Goal: Task Accomplishment & Management: Manage account settings

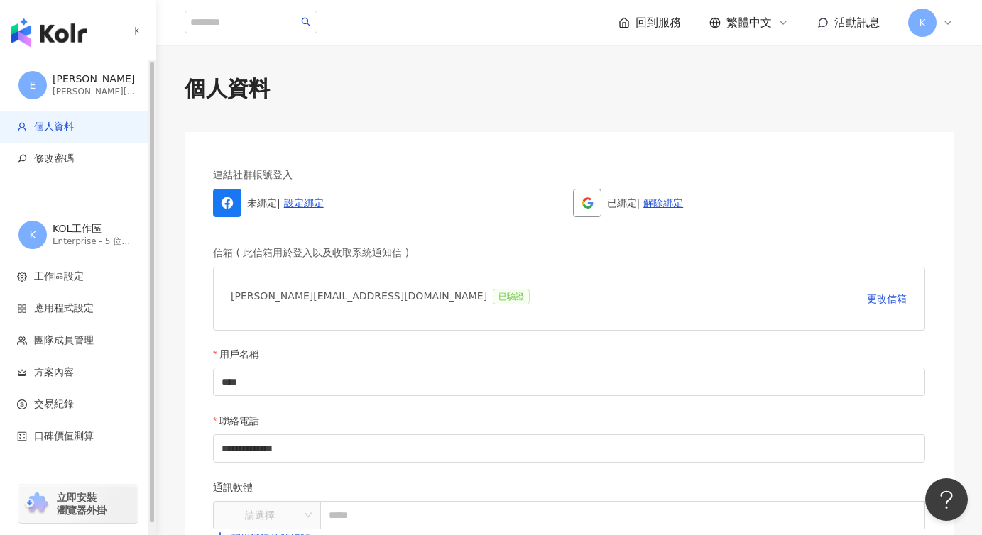
click at [53, 28] on img "button" at bounding box center [49, 32] width 76 height 28
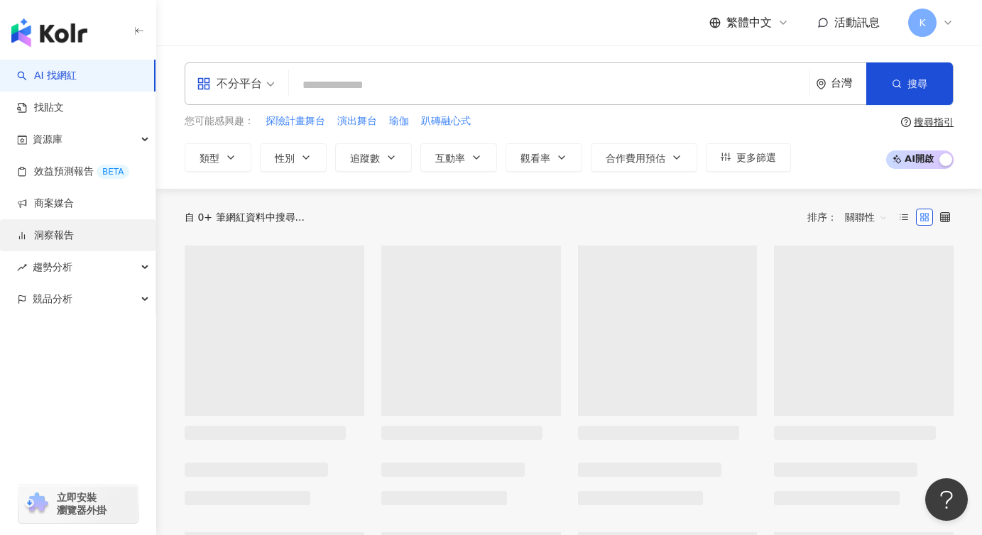
click at [73, 229] on link "洞察報告" at bounding box center [45, 236] width 57 height 14
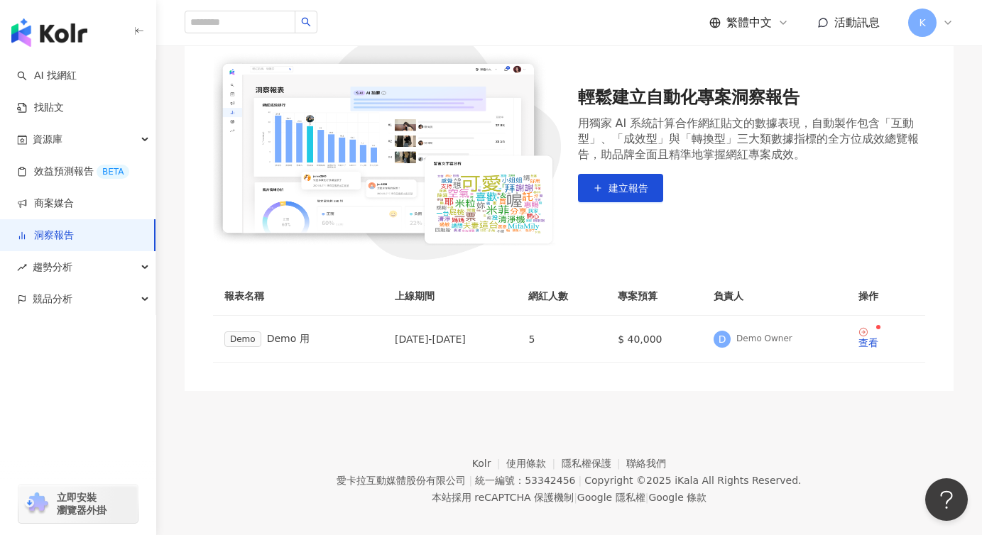
scroll to position [172, 0]
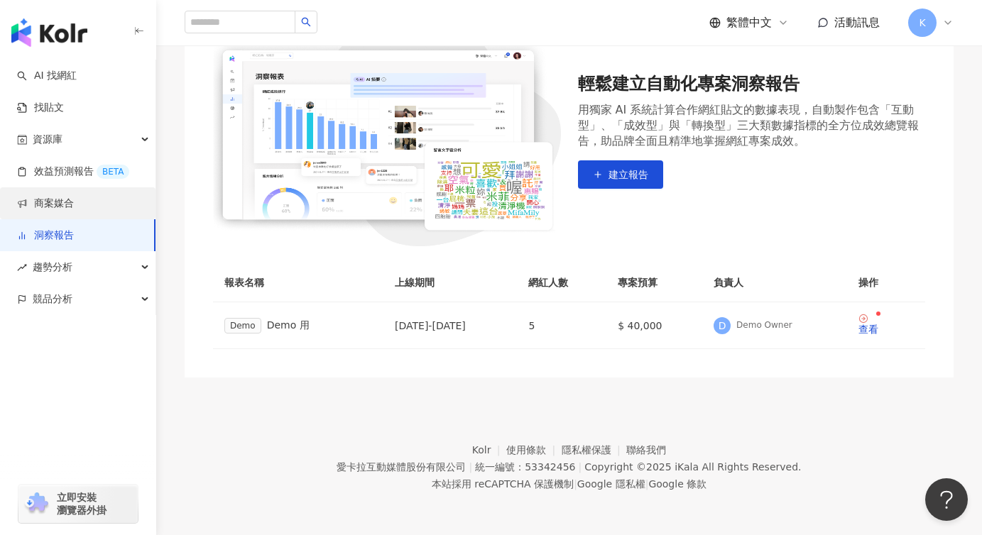
click at [74, 199] on link "商案媒合" at bounding box center [45, 204] width 57 height 14
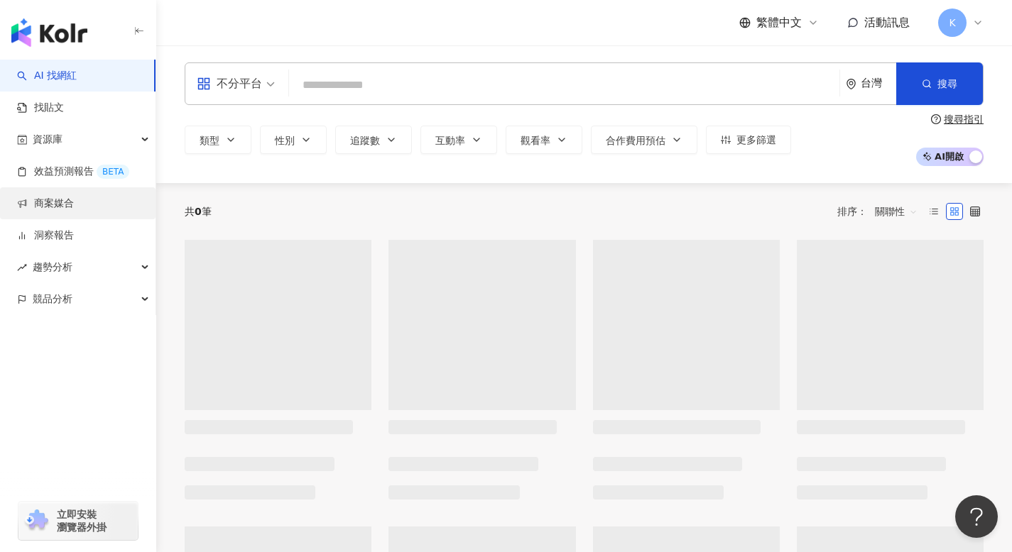
click at [74, 204] on link "商案媒合" at bounding box center [45, 204] width 57 height 14
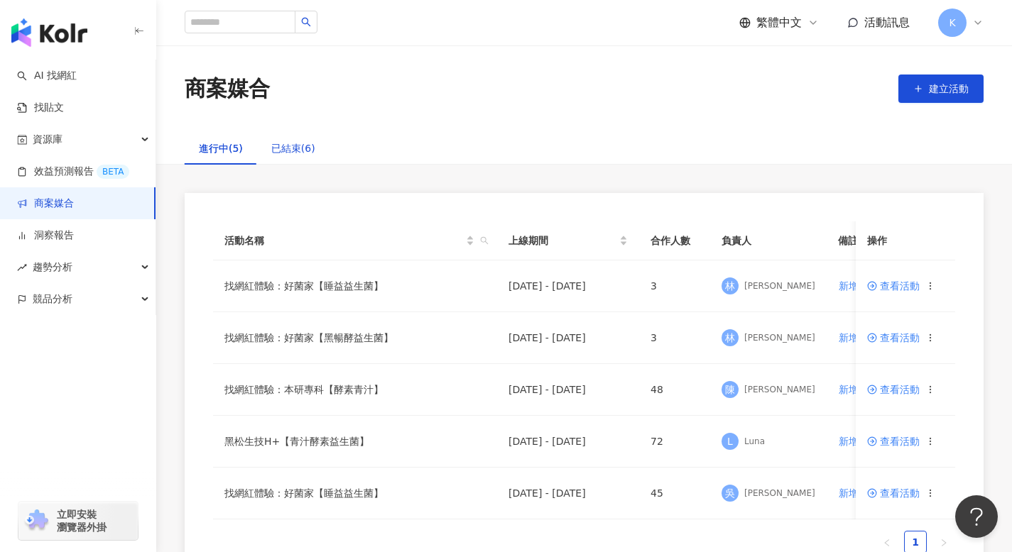
click at [287, 153] on div "已結束(6)" at bounding box center [293, 149] width 44 height 16
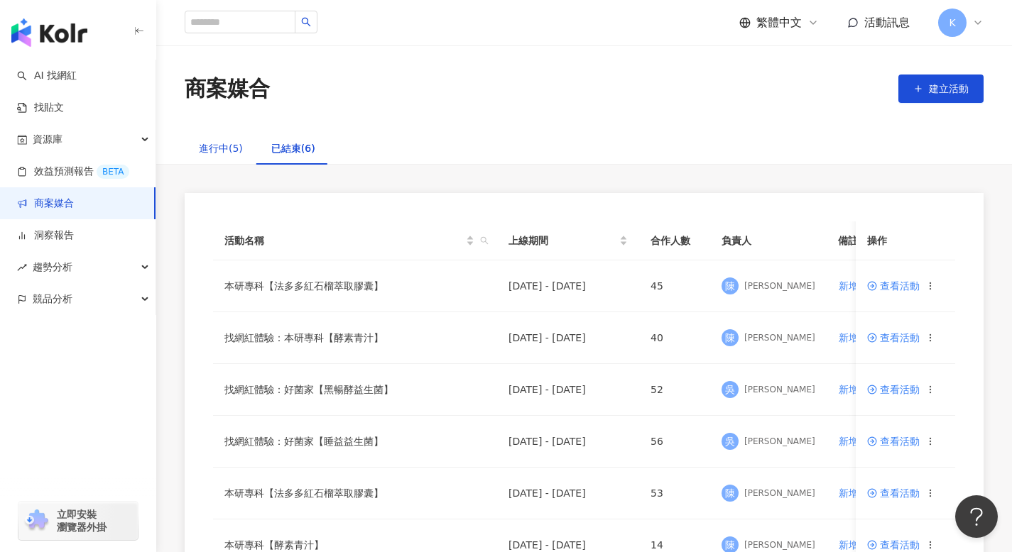
click at [235, 143] on div "進行中(5)" at bounding box center [221, 149] width 44 height 16
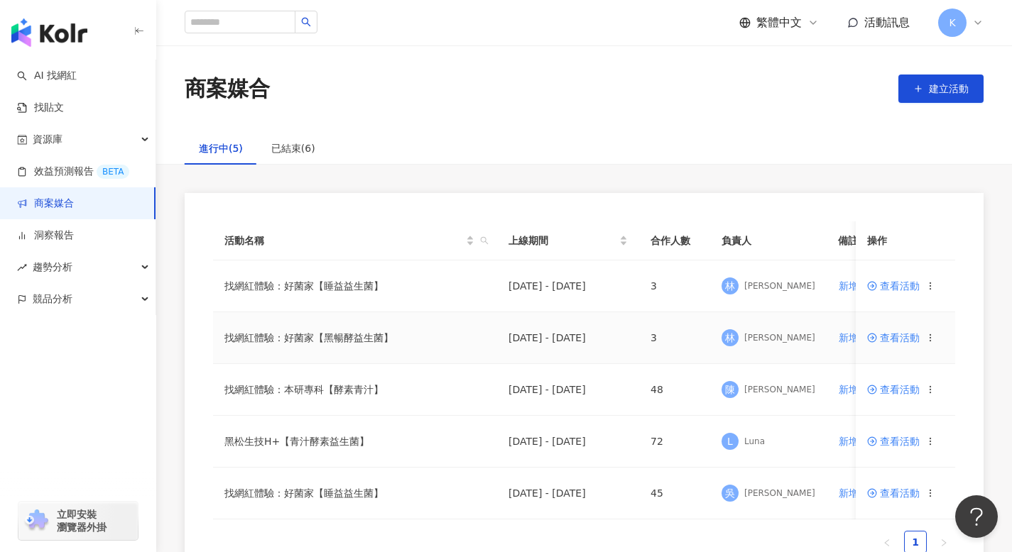
click at [881, 338] on span "查看活動" at bounding box center [893, 338] width 53 height 10
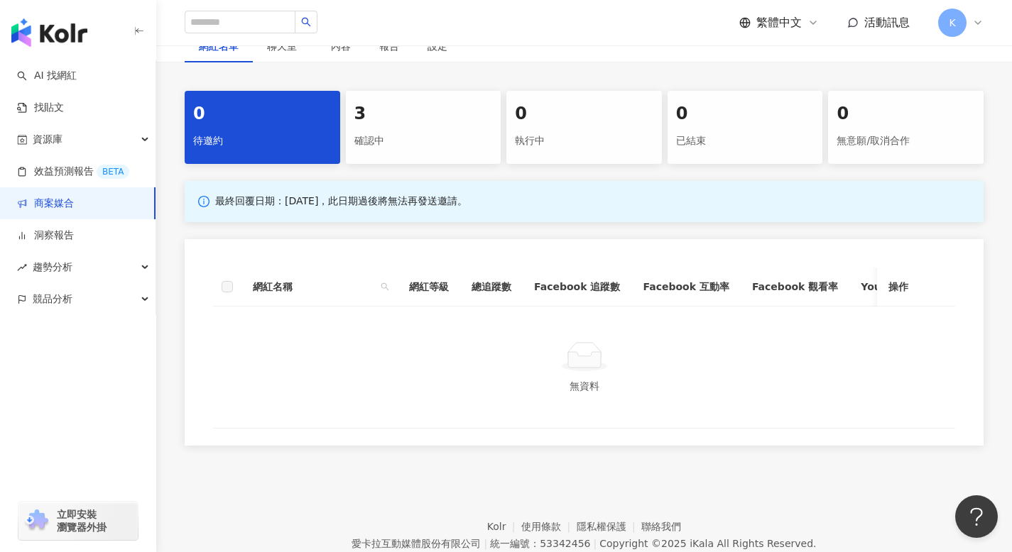
scroll to position [493, 0]
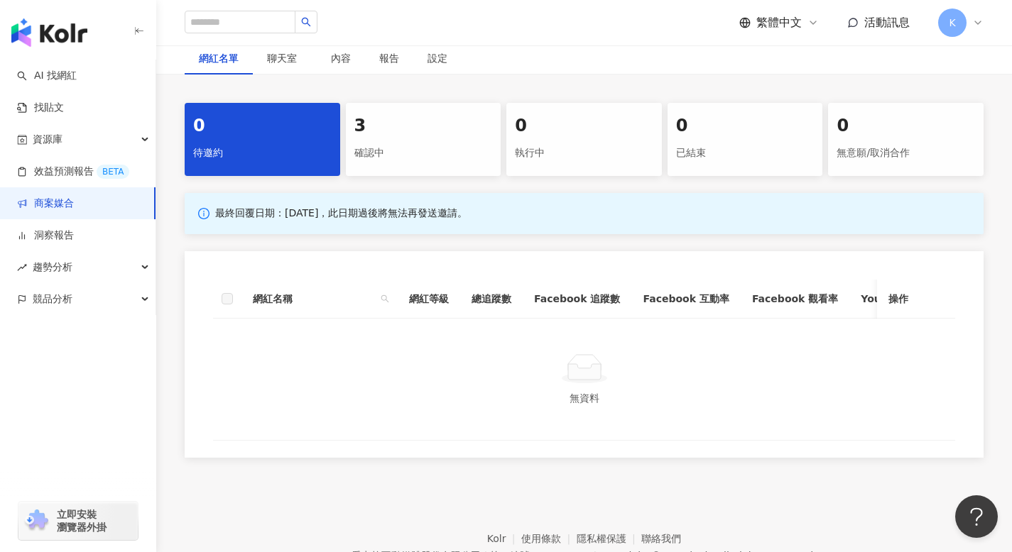
click at [393, 138] on div "3" at bounding box center [423, 126] width 138 height 24
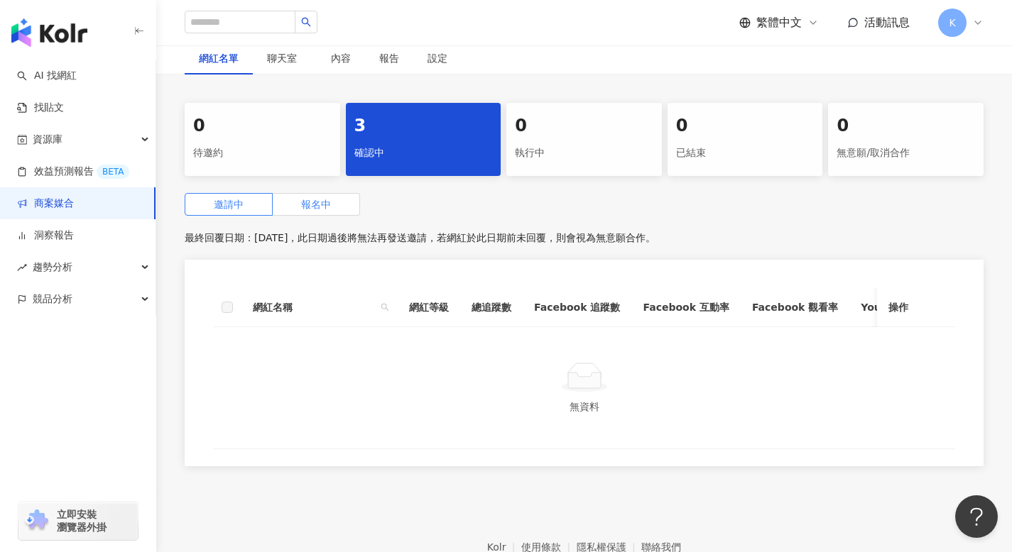
click at [334, 216] on label "報名中" at bounding box center [316, 204] width 87 height 23
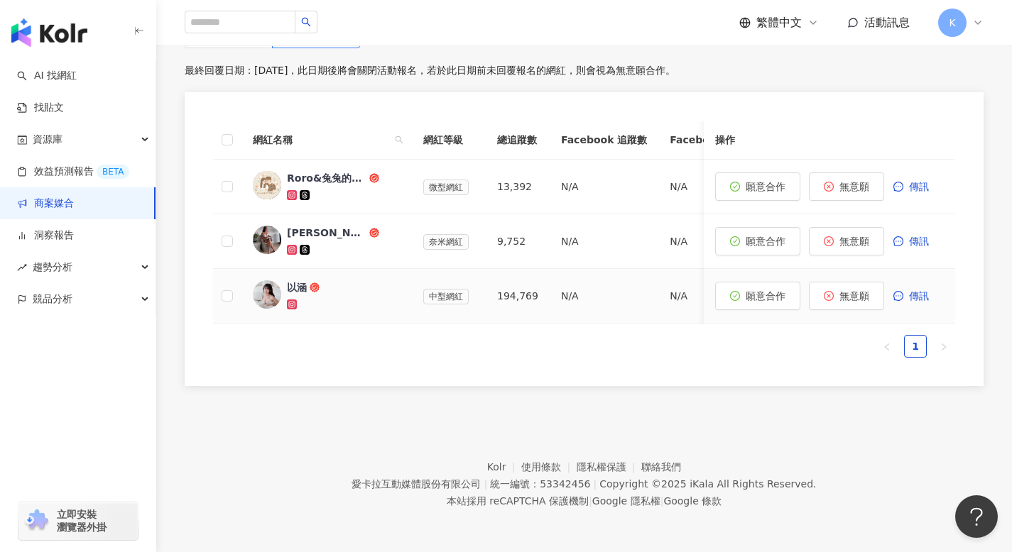
scroll to position [781, 0]
click at [280, 231] on img at bounding box center [267, 240] width 28 height 28
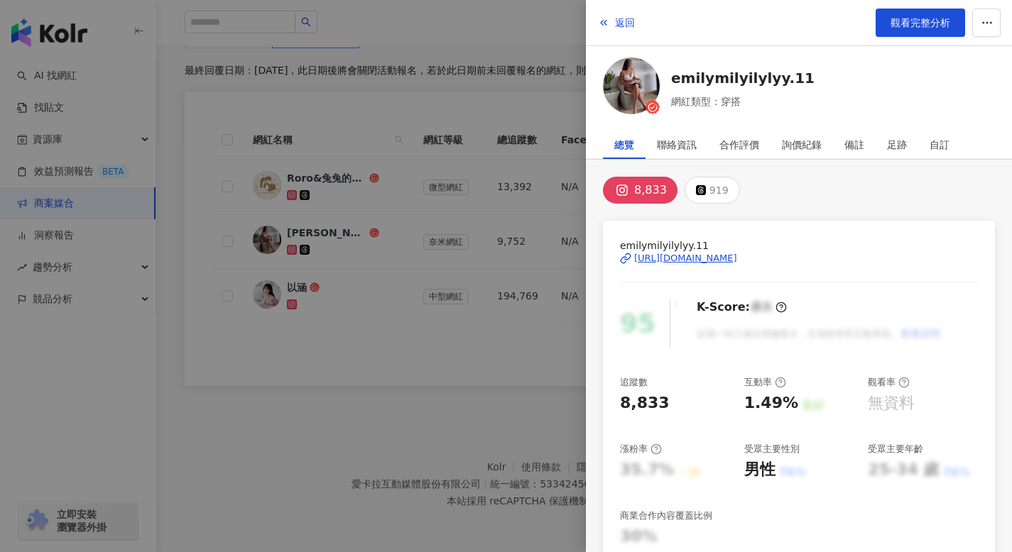
click at [737, 256] on div "[URL][DOMAIN_NAME]" at bounding box center [685, 258] width 103 height 13
click at [486, 266] on div at bounding box center [506, 276] width 1012 height 552
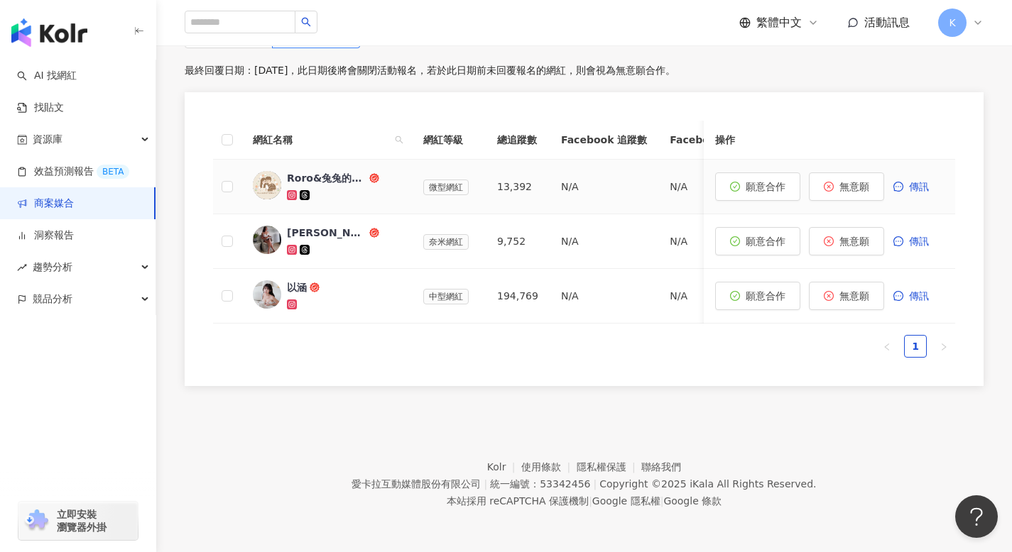
click at [329, 171] on div "Roro&兔兔的跑跳人生" at bounding box center [327, 178] width 80 height 14
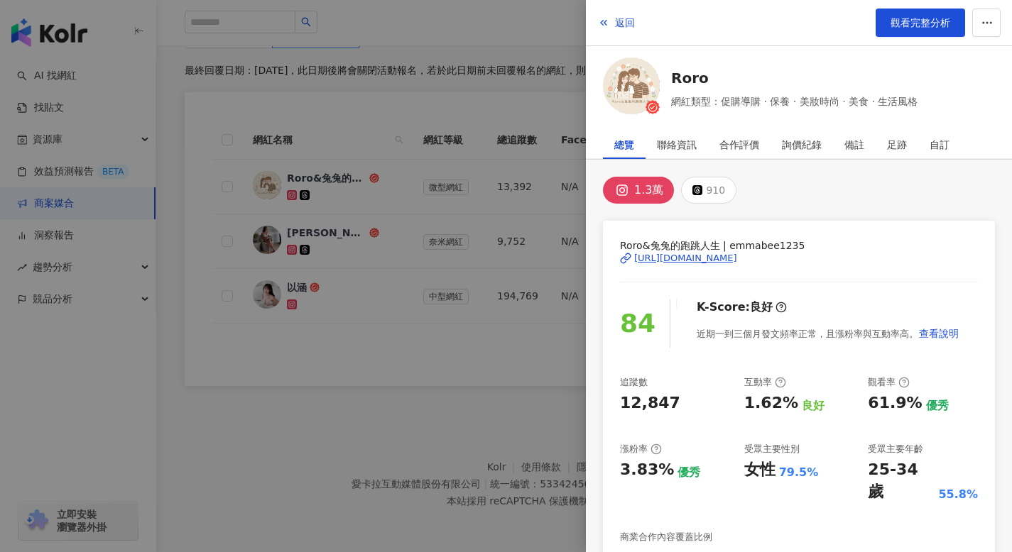
click at [711, 264] on div "[URL][DOMAIN_NAME]" at bounding box center [685, 258] width 103 height 13
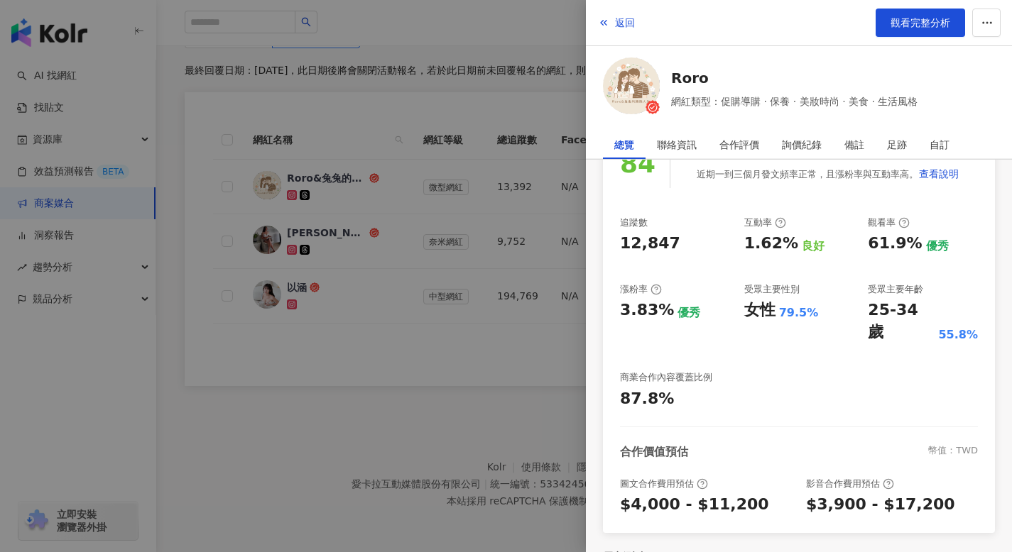
scroll to position [158, 0]
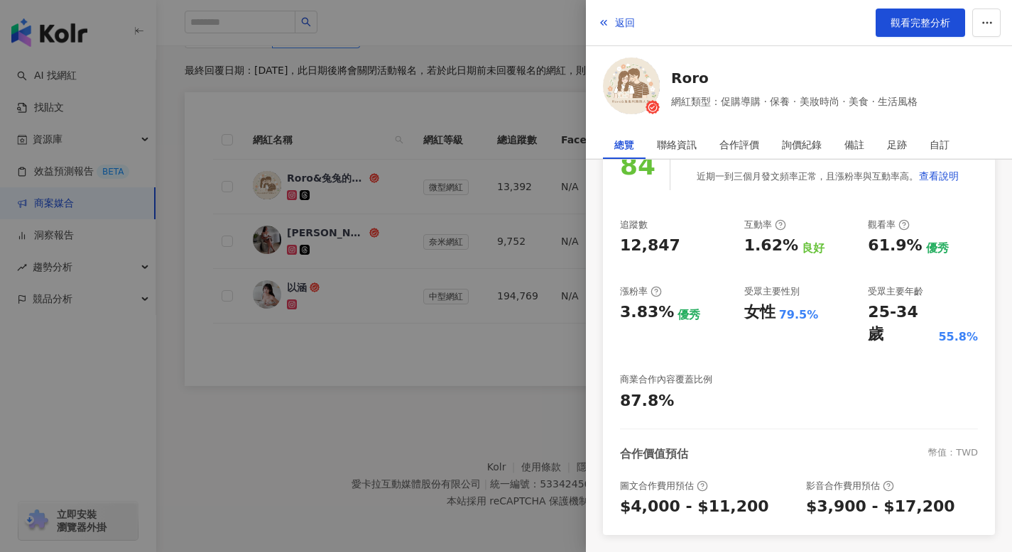
click at [493, 386] on div at bounding box center [506, 276] width 1012 height 552
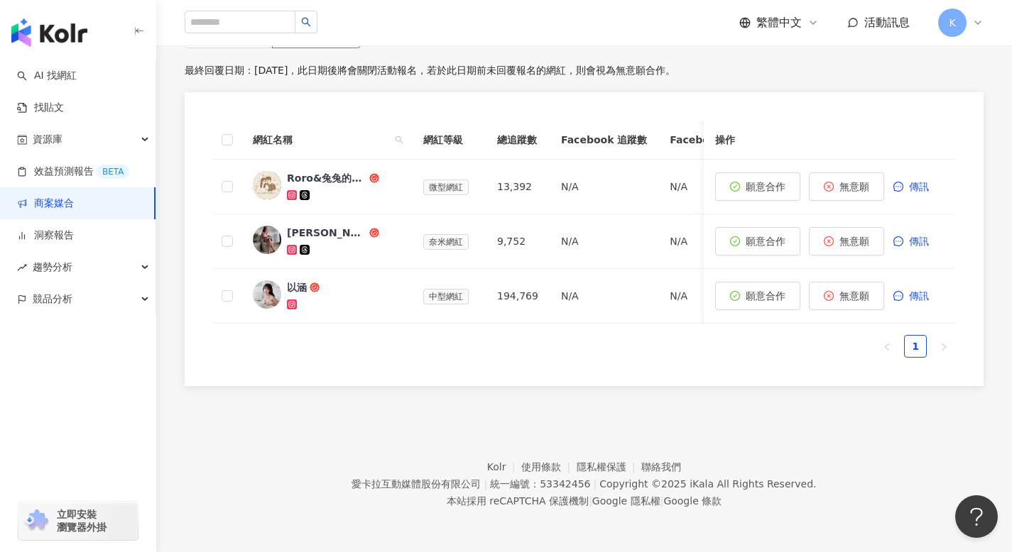
scroll to position [684, 0]
click at [68, 80] on link "AI 找網紅" at bounding box center [47, 76] width 60 height 14
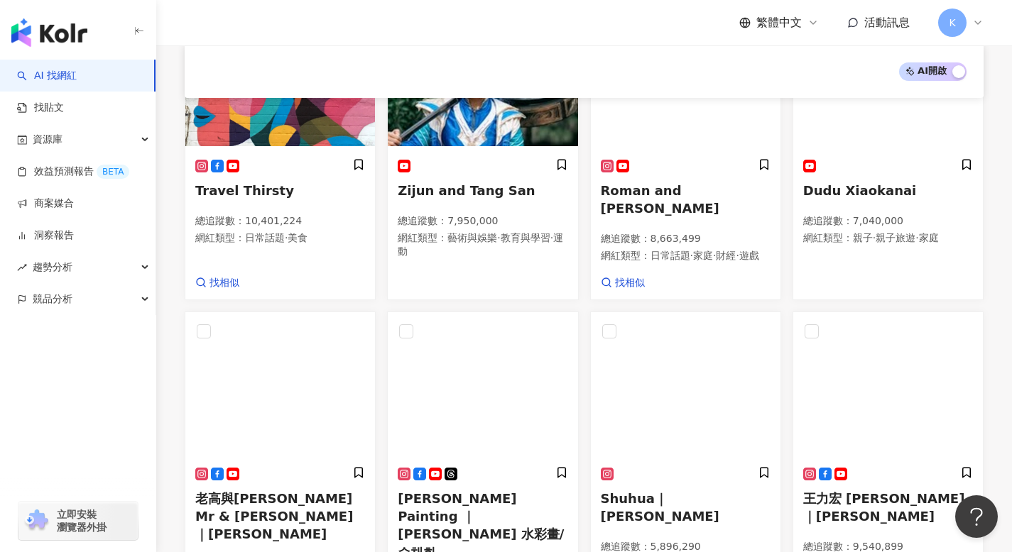
scroll to position [577, 0]
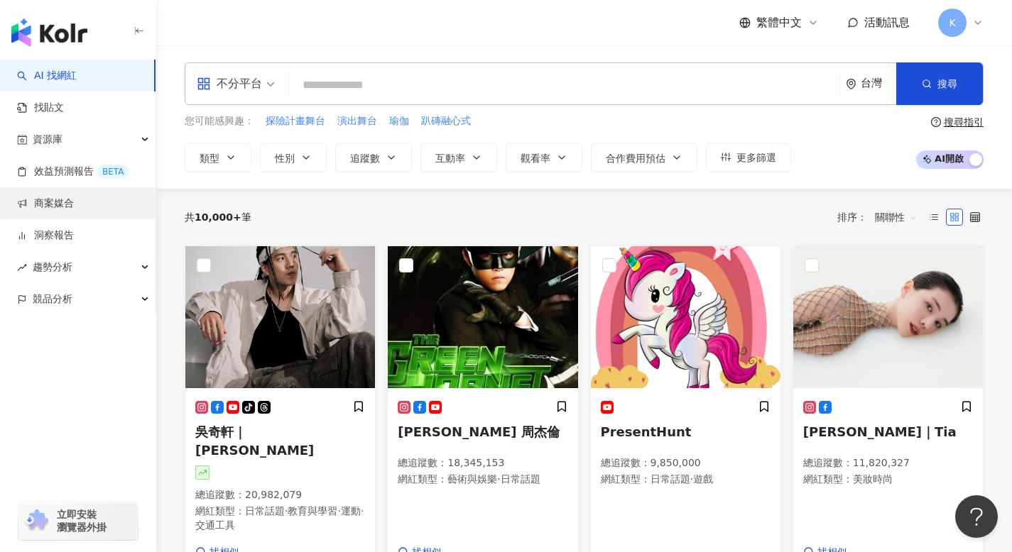
click at [74, 200] on link "商案媒合" at bounding box center [45, 204] width 57 height 14
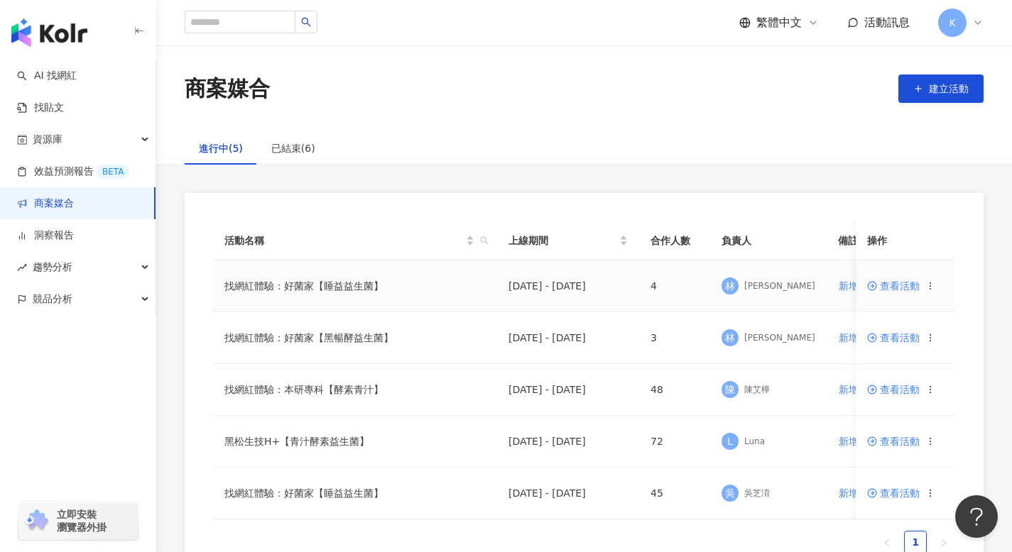
click at [896, 282] on span "查看活動" at bounding box center [893, 286] width 53 height 10
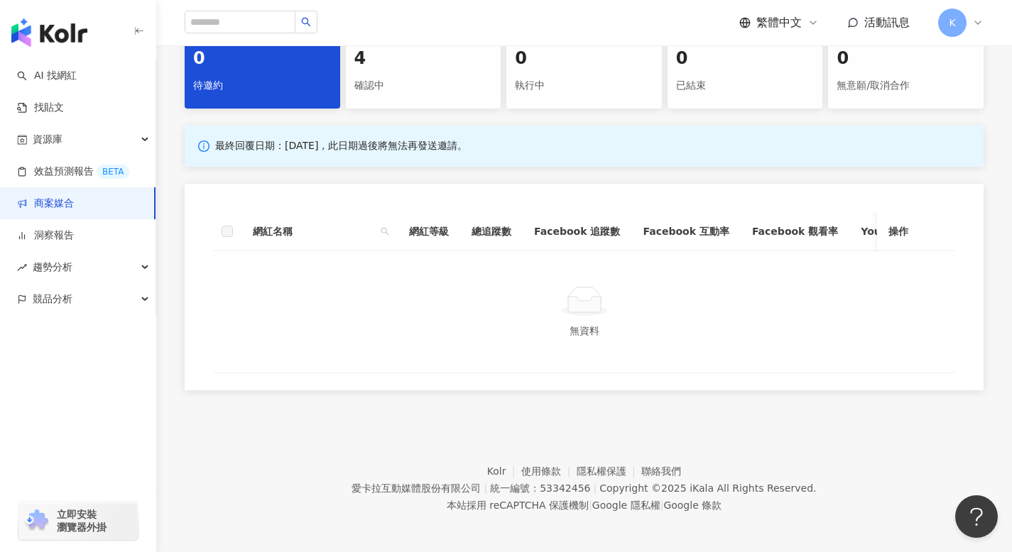
scroll to position [763, 0]
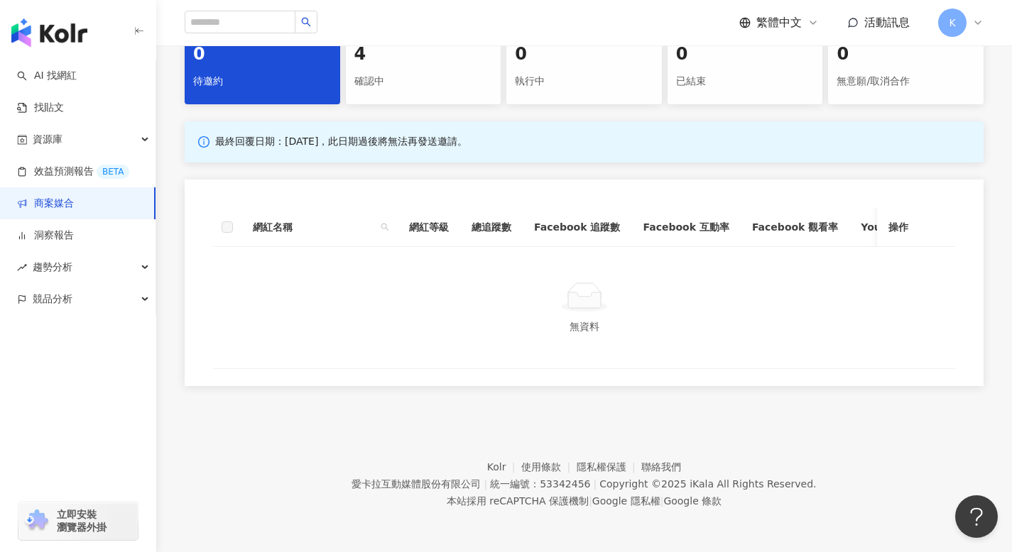
click at [398, 48] on div "4" at bounding box center [423, 55] width 138 height 24
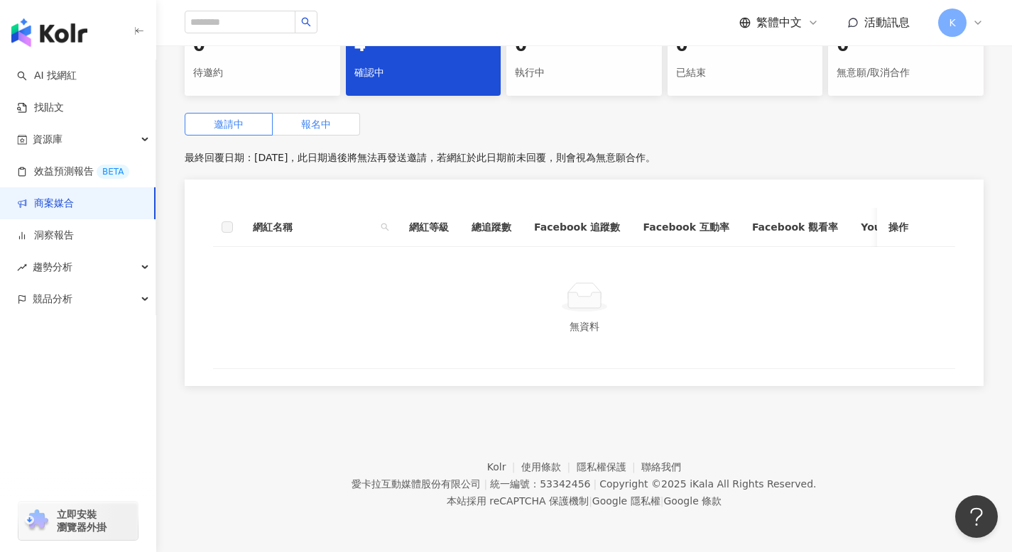
click at [340, 130] on label "報名中" at bounding box center [316, 124] width 87 height 23
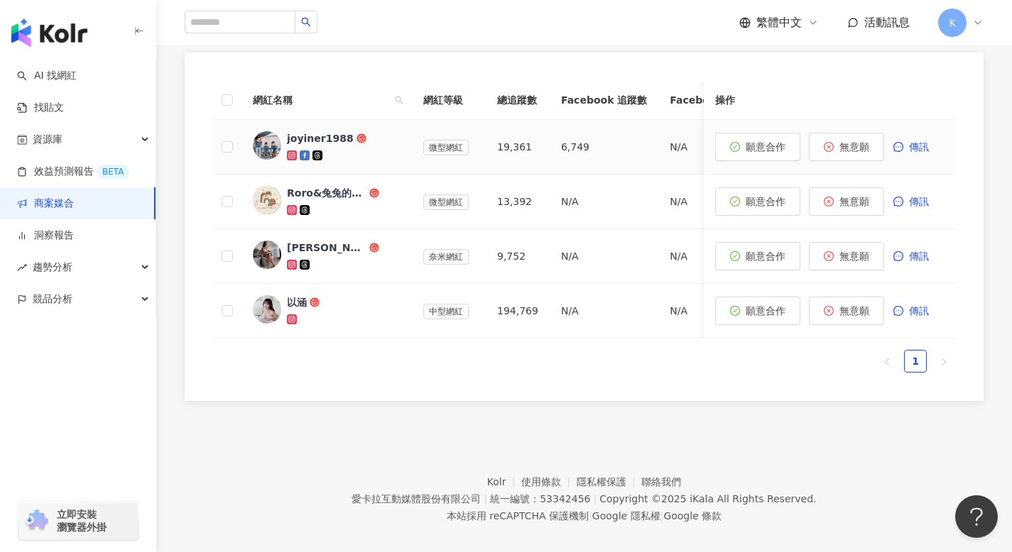
click at [303, 146] on div "joyiner1988" at bounding box center [320, 138] width 67 height 14
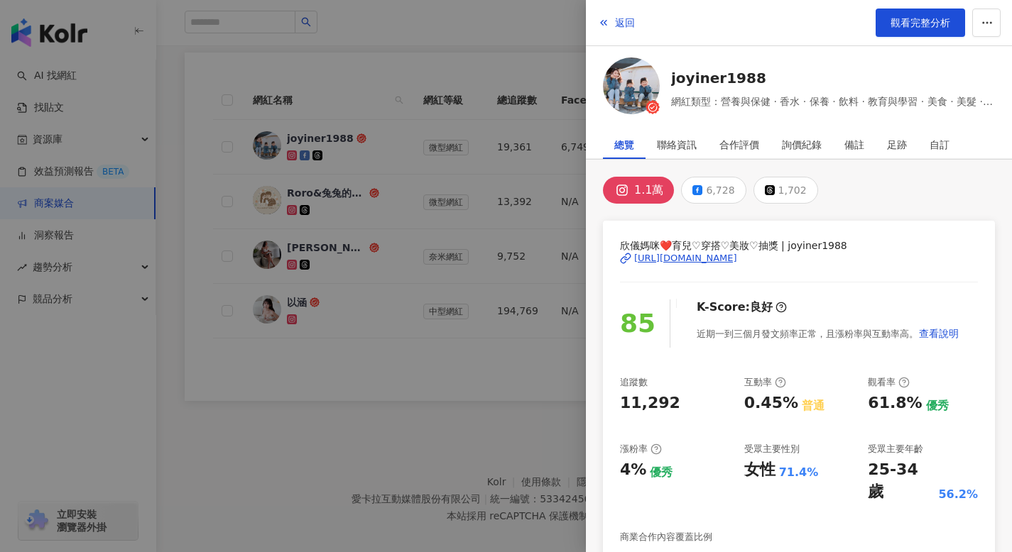
click at [734, 256] on div "https://www.instagram.com/joyiner1988/" at bounding box center [685, 258] width 103 height 13
